Goal: Transaction & Acquisition: Purchase product/service

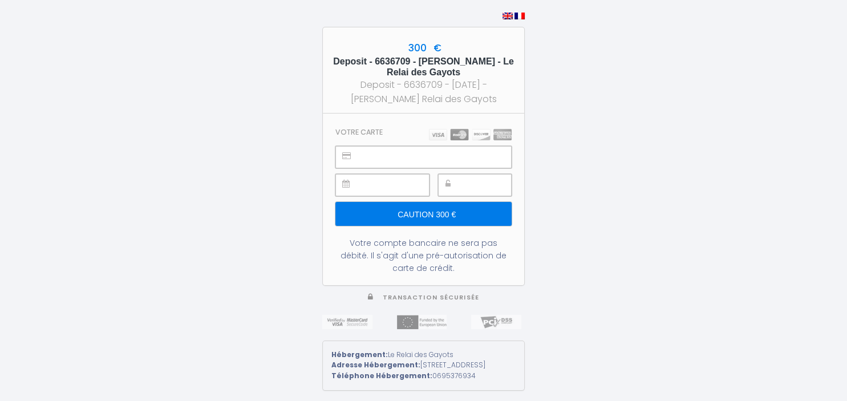
click at [451, 205] on input "Caution 300 €" at bounding box center [423, 214] width 176 height 24
click at [456, 213] on input "Caution 300 €" at bounding box center [423, 214] width 176 height 24
